Goal: Check status: Check status

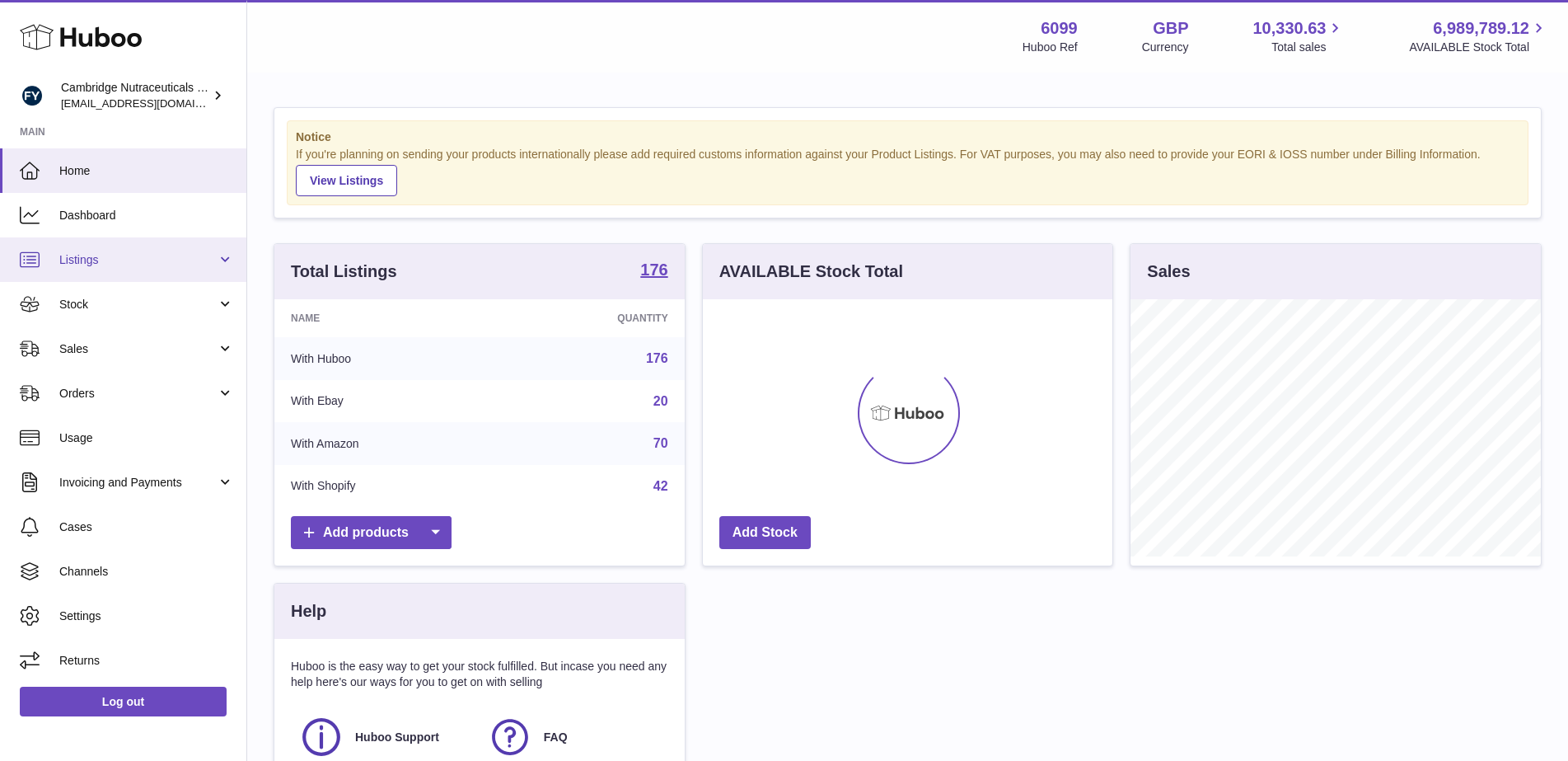
scroll to position [257, 410]
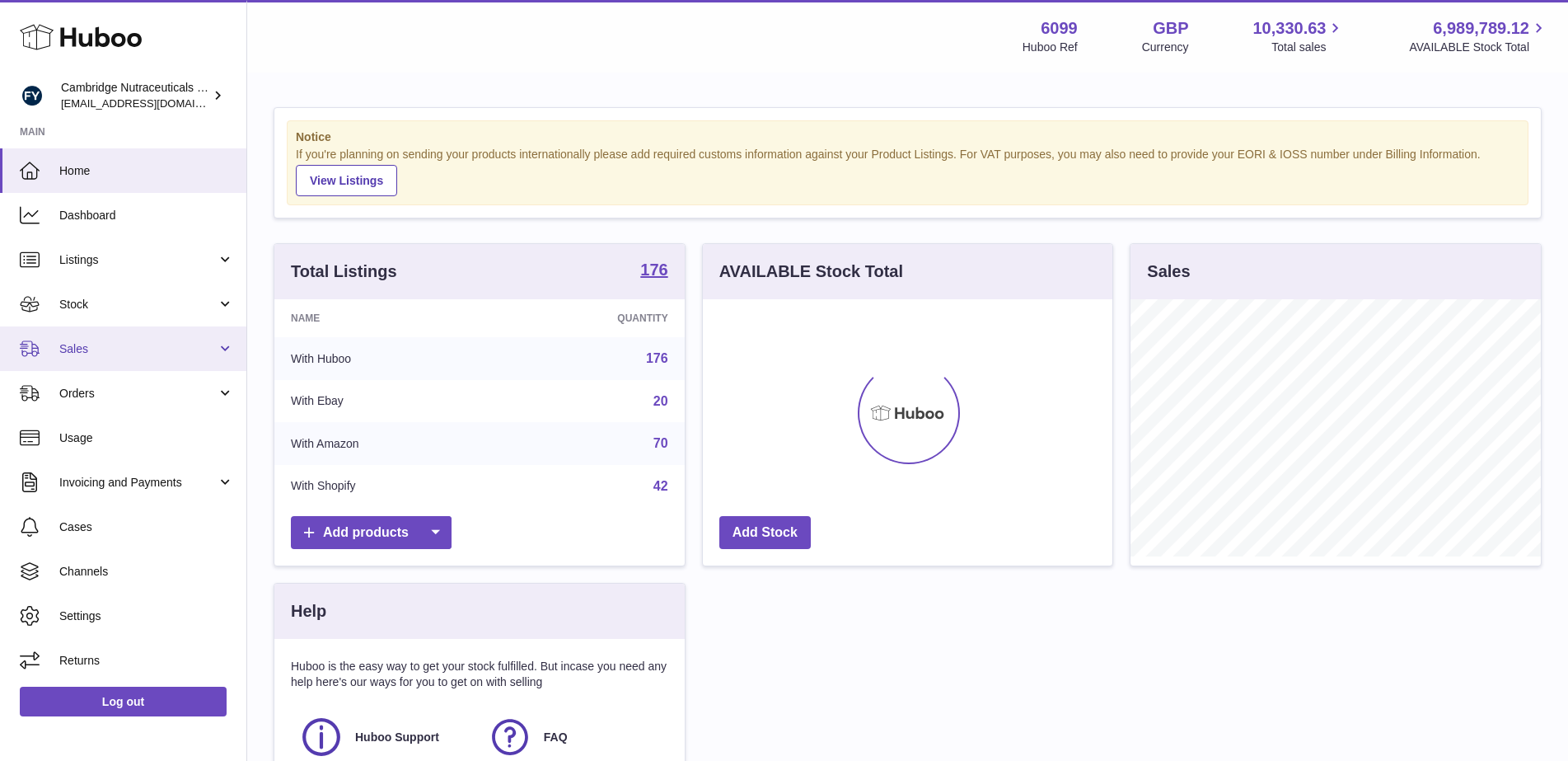
click at [176, 354] on span "Sales" at bounding box center [137, 349] width 157 height 16
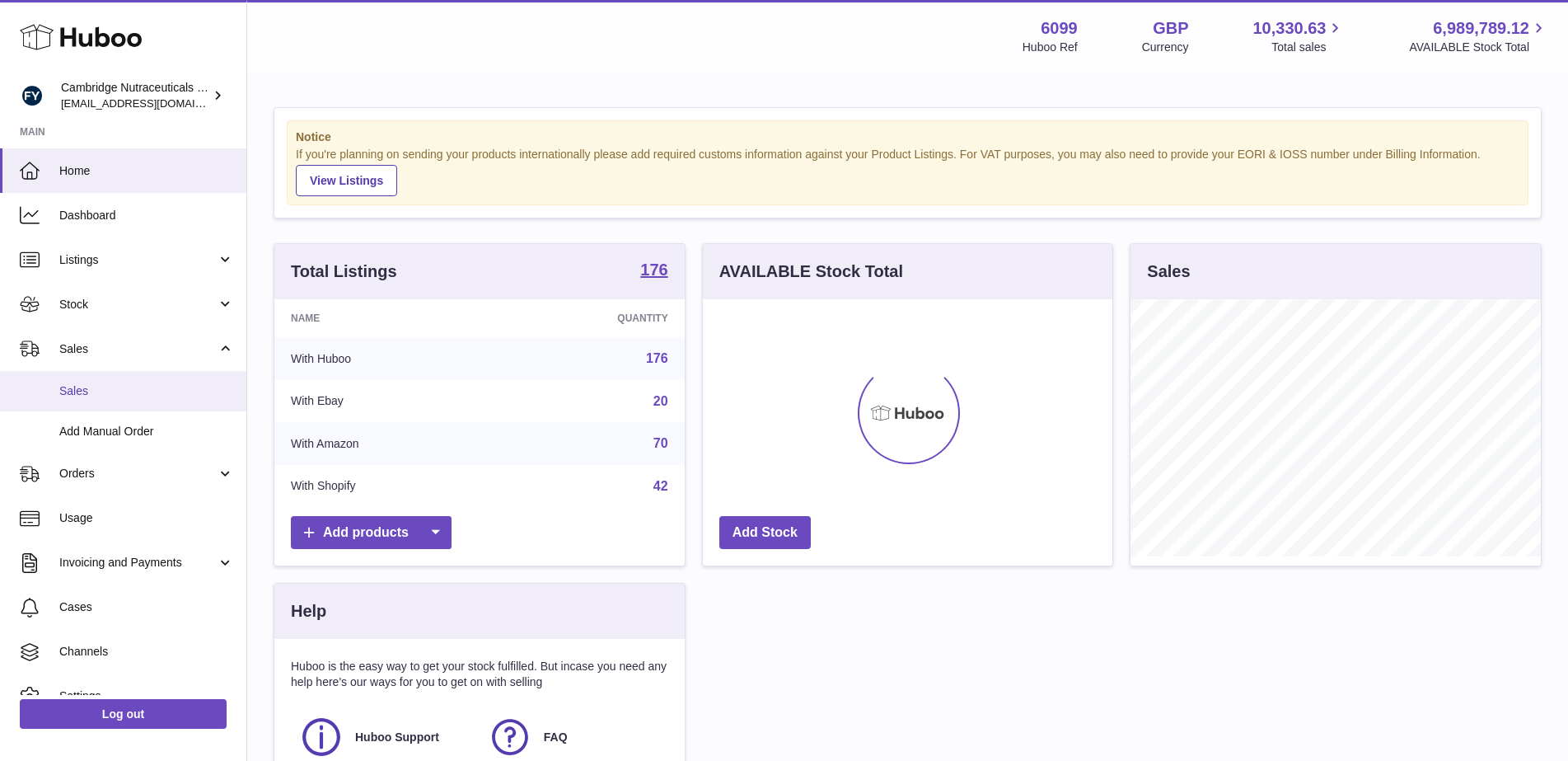
click at [183, 391] on span "Sales" at bounding box center [146, 391] width 175 height 16
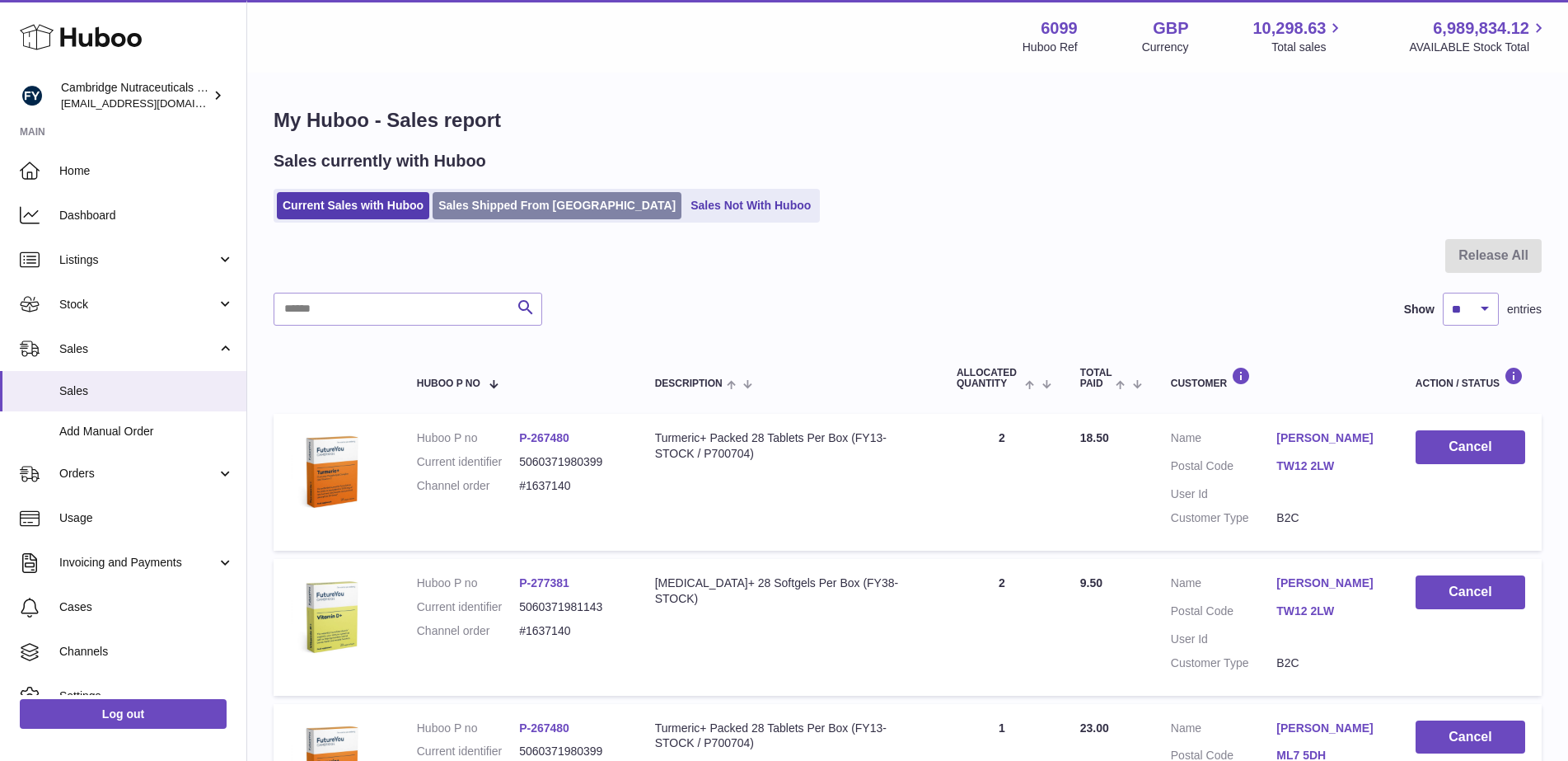
click at [519, 217] on link "Sales Shipped From [GEOGRAPHIC_DATA]" at bounding box center [557, 205] width 249 height 27
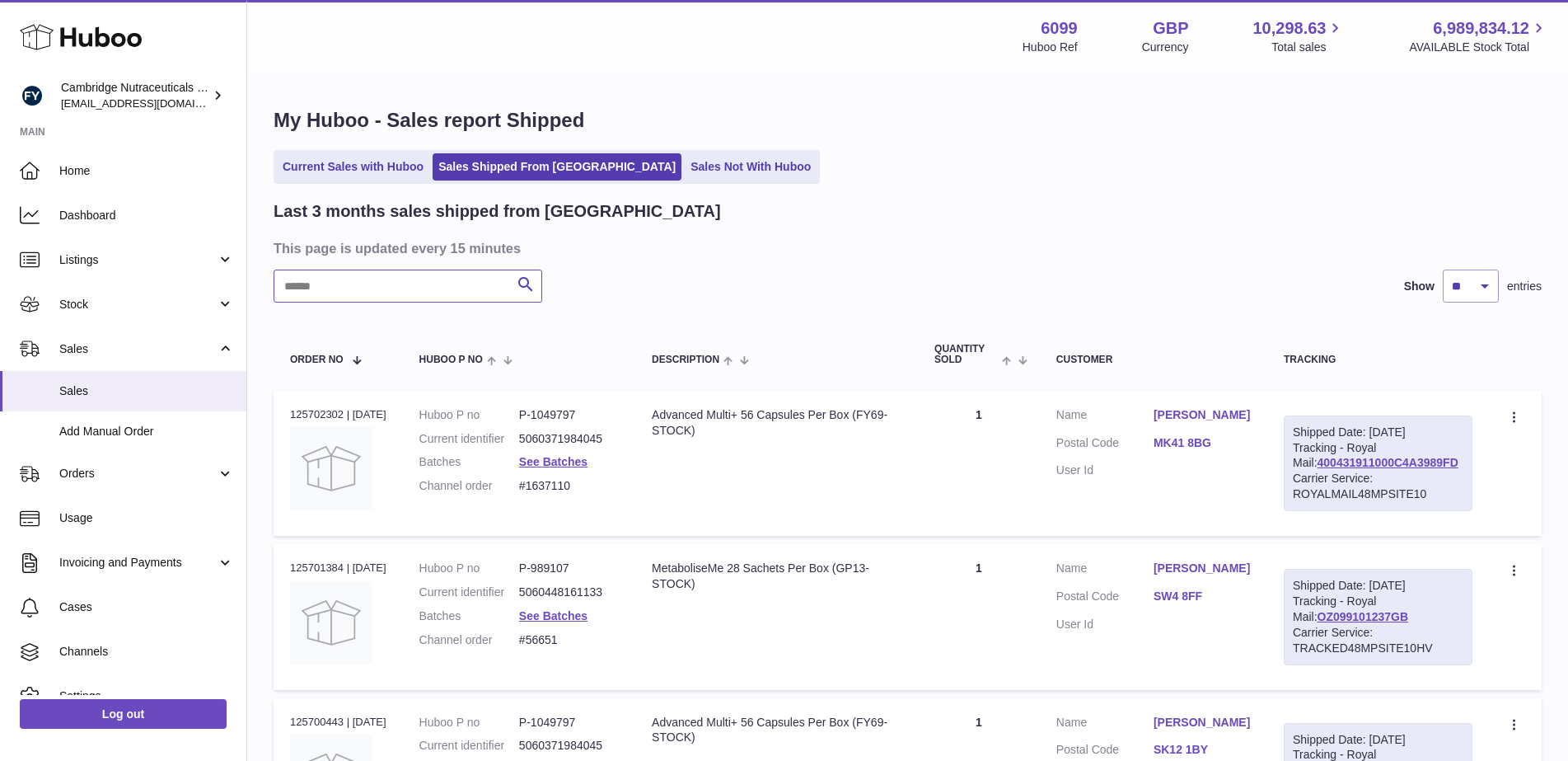
click at [430, 292] on input "text" at bounding box center [407, 286] width 269 height 33
paste input "********"
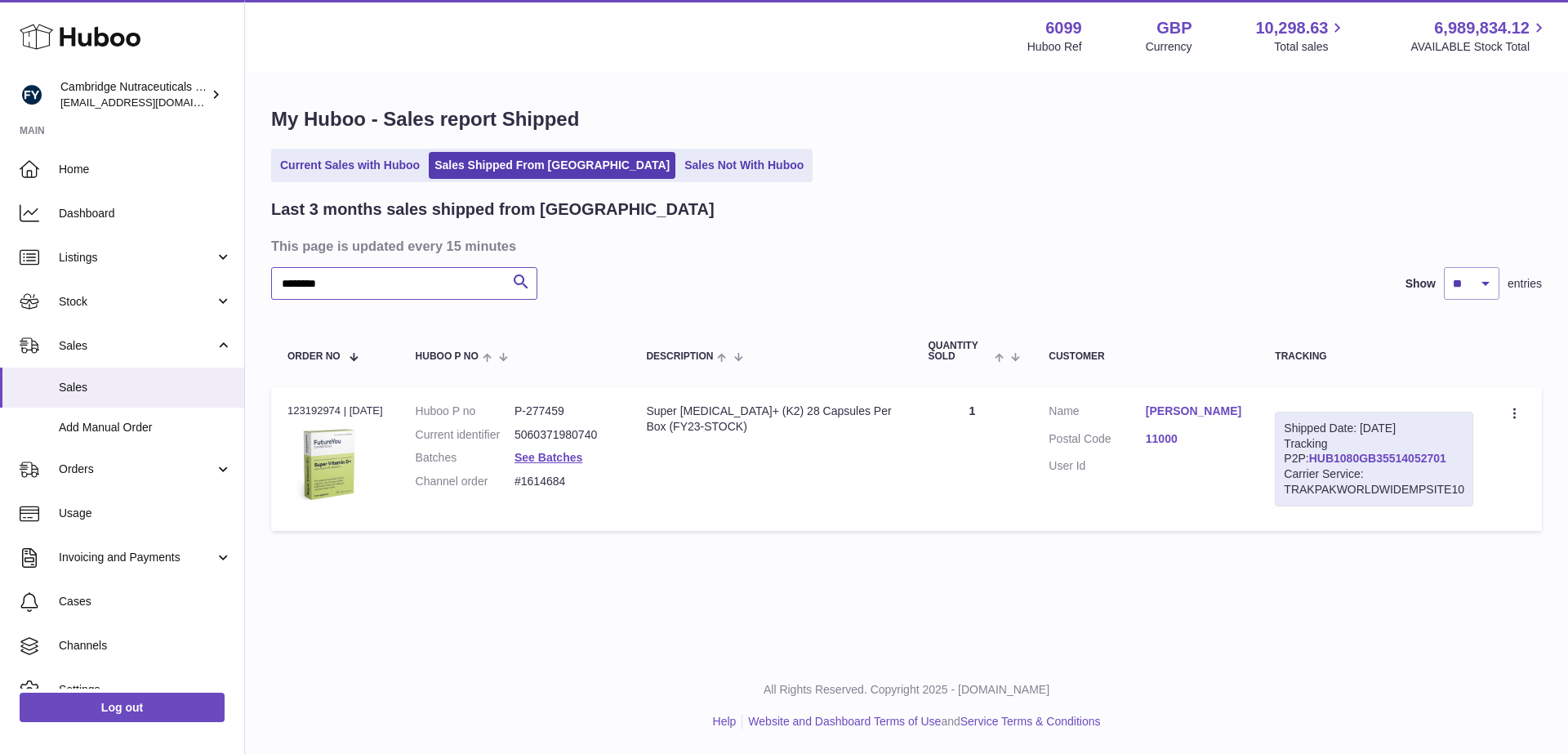
type input "********"
click at [1346, 455] on link "HUB1080GB35514052701" at bounding box center [1377, 458] width 137 height 13
drag, startPoint x: 1416, startPoint y: 465, endPoint x: 1290, endPoint y: 451, distance: 126.8
click at [1284, 453] on div "Shipped Date: [DATE] Tracking P2P: HUB1080GB35514052701 Carrier Service: TRAKPA…" at bounding box center [1374, 459] width 198 height 95
copy link "HUB1080GB35514052701"
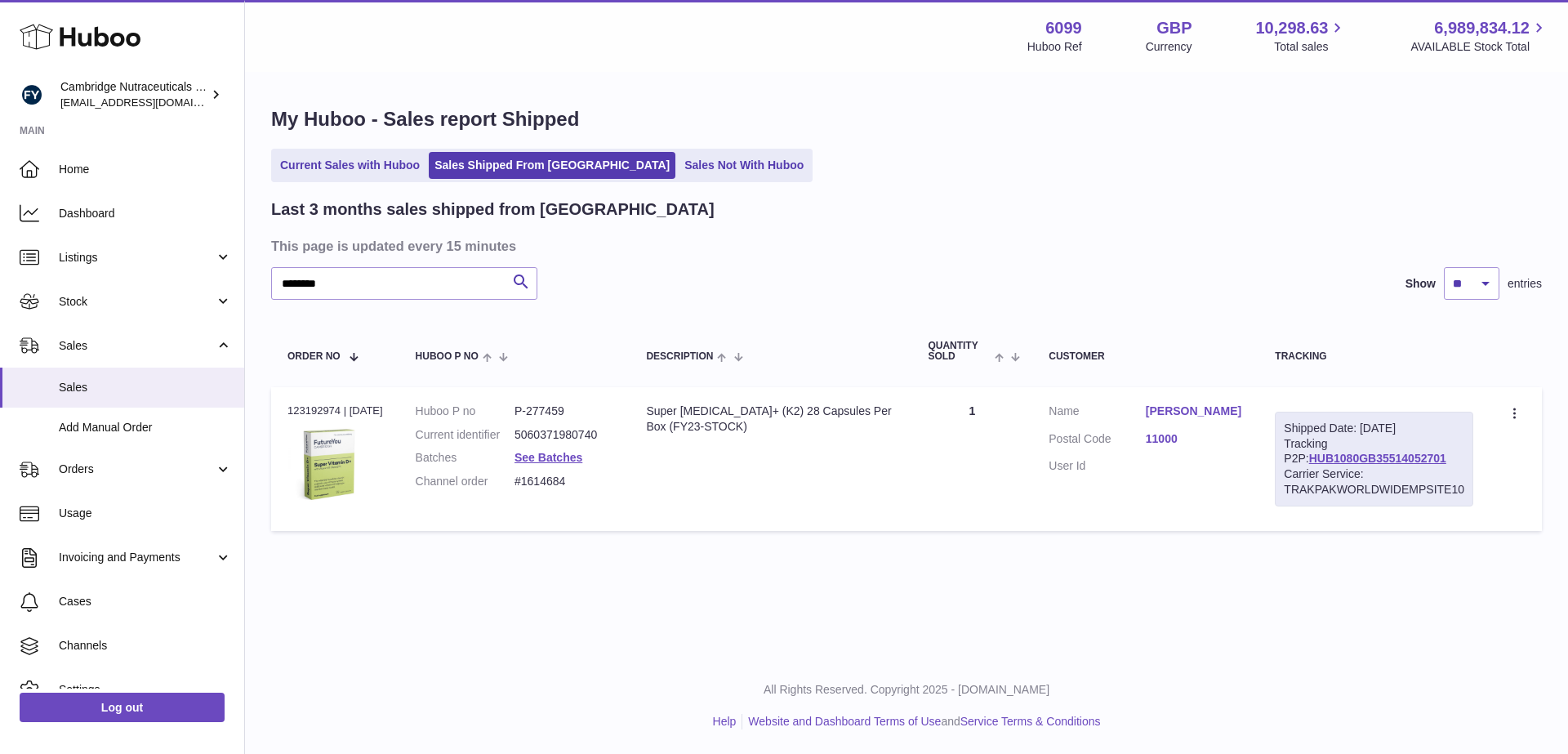
click at [1239, 535] on table "Order No Huboo P no Description Quantity Sold Customer Tracking Order no 123192…" at bounding box center [906, 427] width 1270 height 223
drag, startPoint x: 1140, startPoint y: 412, endPoint x: 1172, endPoint y: 424, distance: 34.2
click at [1171, 427] on dl "Customer Name [PERSON_NAME] Postal Code 11000 User Id" at bounding box center [1145, 443] width 193 height 79
copy dl "[PERSON_NAME]"
drag, startPoint x: 368, startPoint y: 285, endPoint x: 224, endPoint y: 302, distance: 145.0
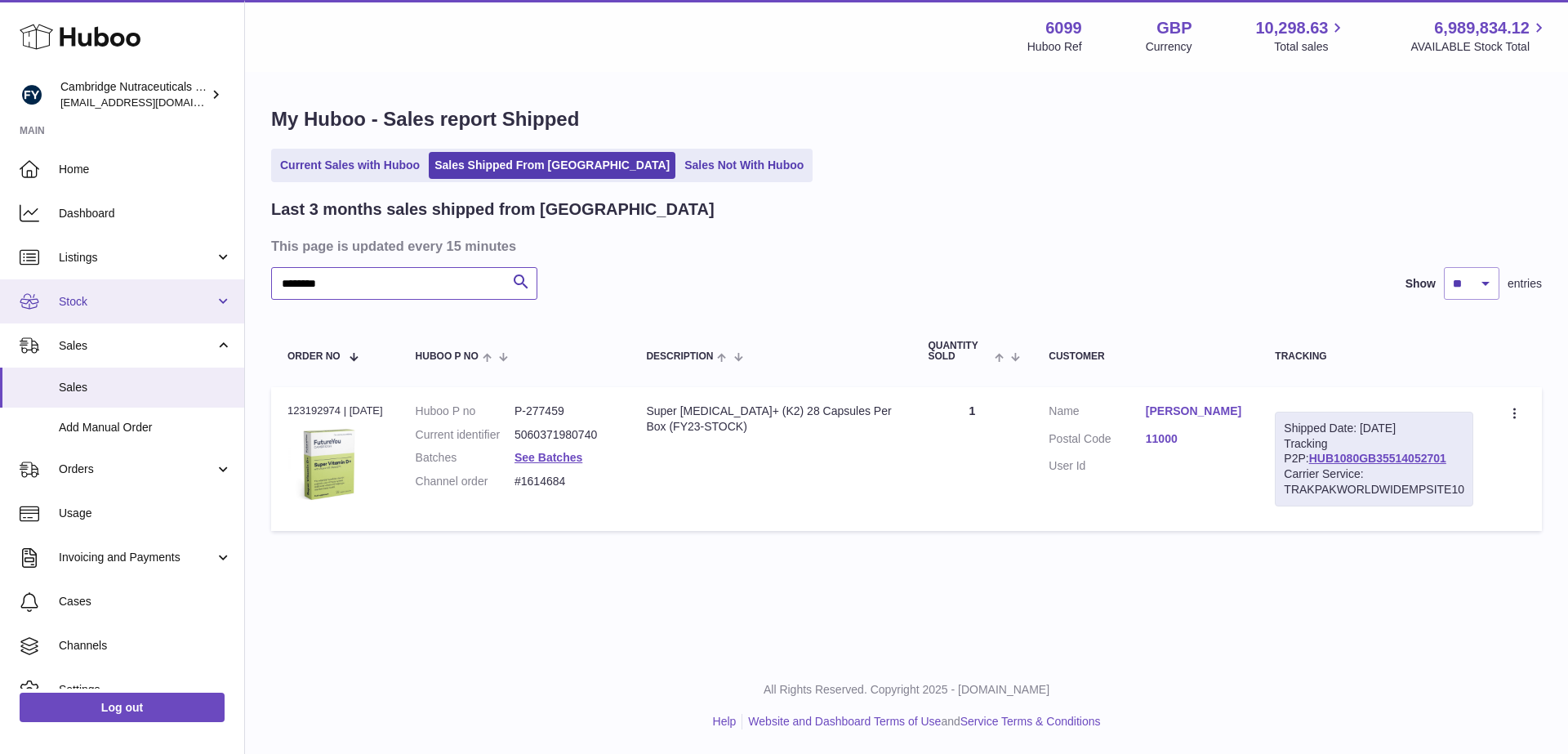
click at [224, 302] on div "Huboo Cambridge Nutraceuticals Ltd [EMAIL_ADDRESS][DOMAIN_NAME] Main Home Dashb…" at bounding box center [784, 377] width 1568 height 754
drag, startPoint x: 1281, startPoint y: 460, endPoint x: 1424, endPoint y: 455, distance: 143.1
click at [1424, 455] on div "Shipped Date: [DATE] Tracking P2P: HUB1080GB35514052701 Carrier Service: TRAKPA…" at bounding box center [1374, 459] width 198 height 95
copy link "HUB1080GB35514052701"
drag, startPoint x: 595, startPoint y: 481, endPoint x: 517, endPoint y: 492, distance: 78.8
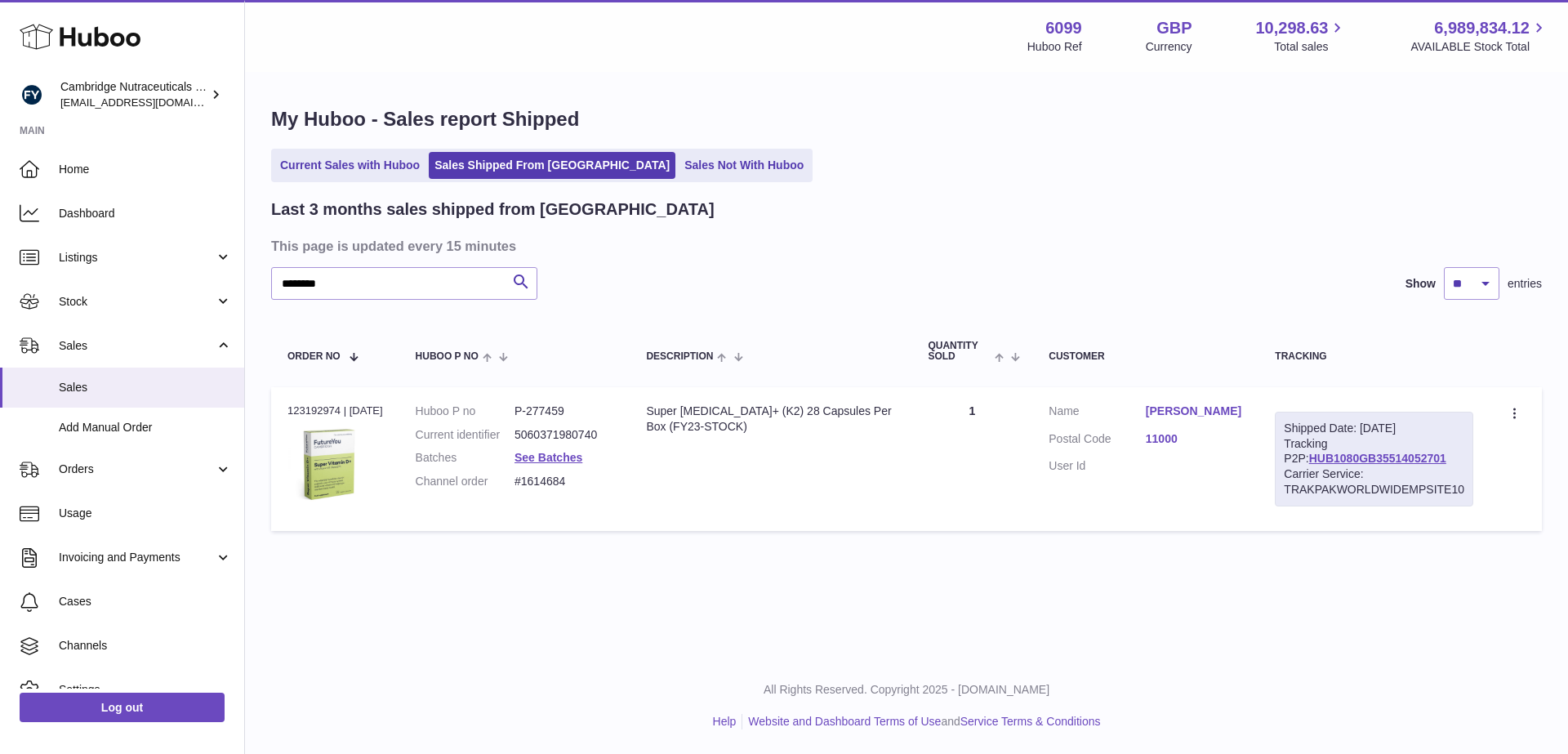
click at [517, 492] on dl "Huboo P no P-277459 Current identifier 5060371980740 Batches See Batches Channe…" at bounding box center [515, 451] width 198 height 95
copy dl "#1614684"
click at [563, 406] on dd "P-277459" at bounding box center [564, 412] width 99 height 16
copy dd "277459"
